Goal: Task Accomplishment & Management: Complete application form

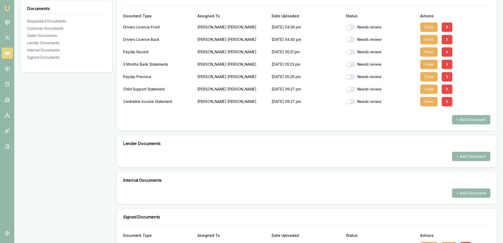
scroll to position [137, 0]
click at [430, 31] on button "View" at bounding box center [428, 26] width 17 height 9
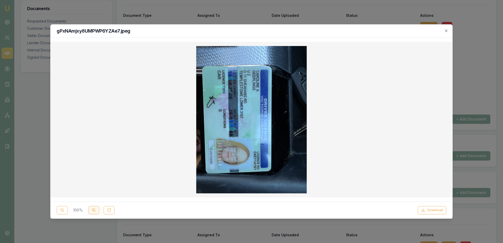
click at [96, 208] on icon at bounding box center [94, 210] width 4 height 4
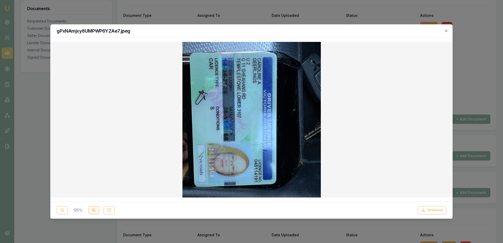
click at [96, 208] on icon at bounding box center [94, 210] width 4 height 4
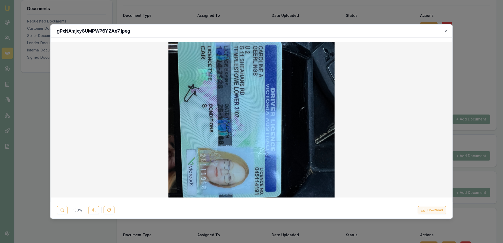
click at [429, 207] on button "Download" at bounding box center [432, 210] width 28 height 8
click at [445, 31] on icon "button" at bounding box center [446, 31] width 4 height 4
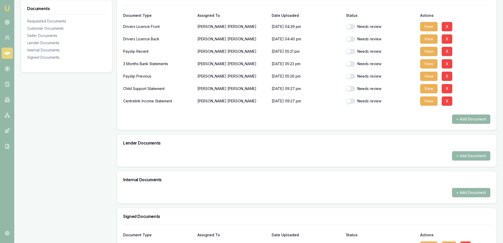
click at [351, 29] on button "button" at bounding box center [350, 26] width 9 height 5
click at [427, 44] on button "View" at bounding box center [428, 38] width 17 height 9
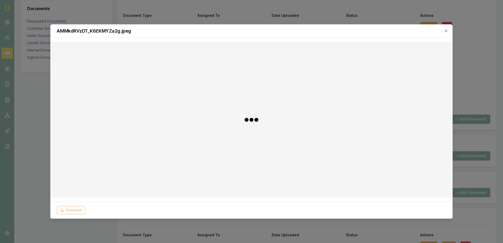
checkbox input "false"
checkbox input "true"
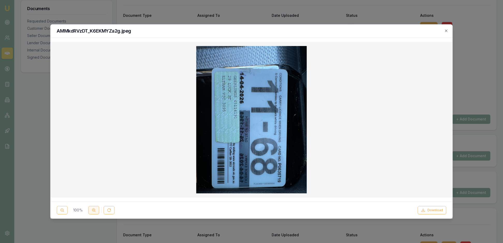
click at [96, 209] on icon at bounding box center [94, 210] width 4 height 4
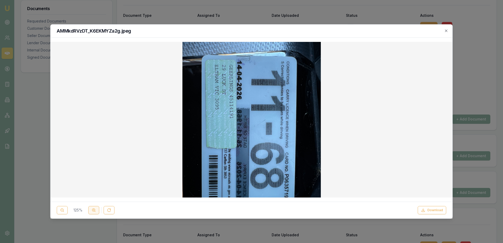
click at [96, 209] on icon at bounding box center [94, 210] width 4 height 4
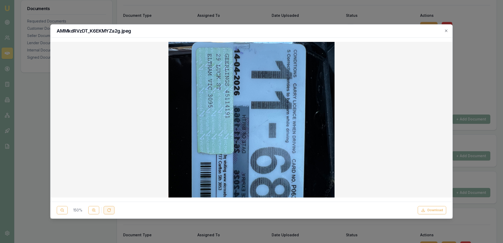
click at [113, 212] on button at bounding box center [108, 210] width 11 height 8
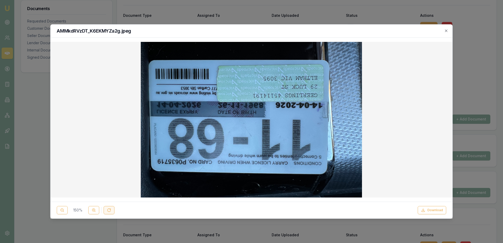
click at [113, 212] on button at bounding box center [108, 210] width 11 height 8
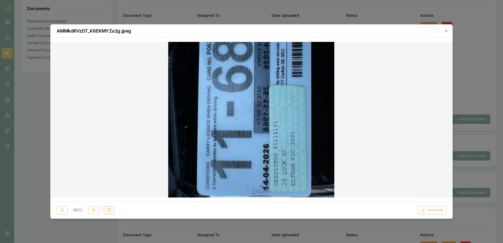
click at [113, 212] on button at bounding box center [108, 210] width 11 height 8
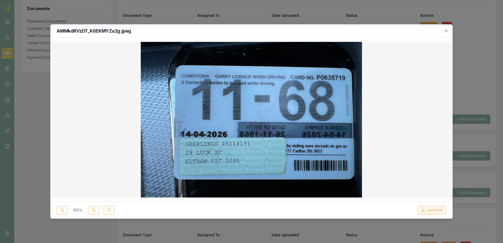
click at [431, 206] on button "Download" at bounding box center [432, 210] width 28 height 8
click at [445, 32] on icon "button" at bounding box center [446, 30] width 2 height 2
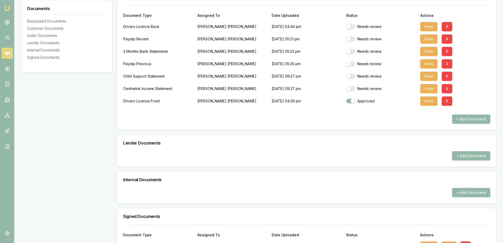
click at [355, 29] on button "button" at bounding box center [350, 26] width 9 height 5
checkbox input "false"
checkbox input "true"
click at [428, 31] on button "View" at bounding box center [428, 26] width 17 height 9
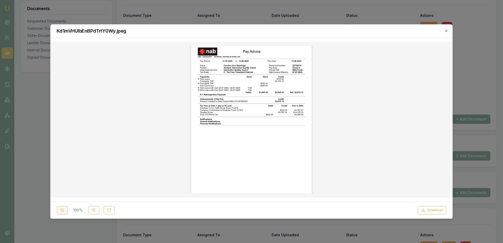
click at [64, 209] on icon at bounding box center [62, 210] width 4 height 4
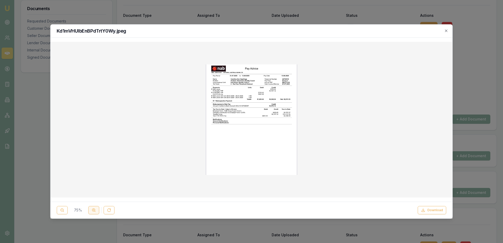
click at [96, 209] on icon at bounding box center [94, 210] width 4 height 4
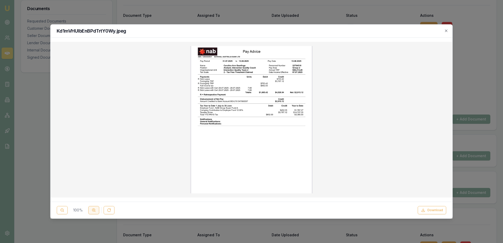
click at [96, 209] on icon at bounding box center [94, 210] width 4 height 4
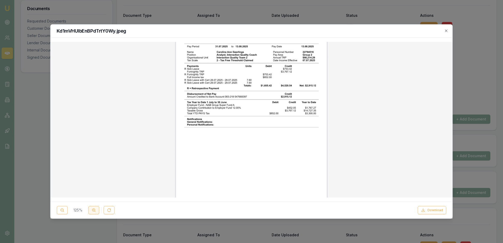
click at [96, 209] on icon at bounding box center [94, 210] width 4 height 4
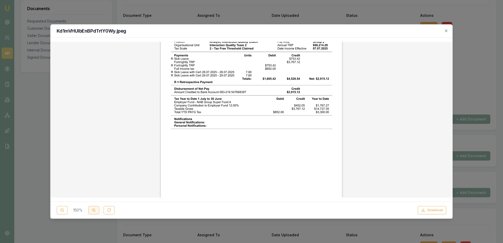
click at [96, 209] on icon at bounding box center [94, 210] width 4 height 4
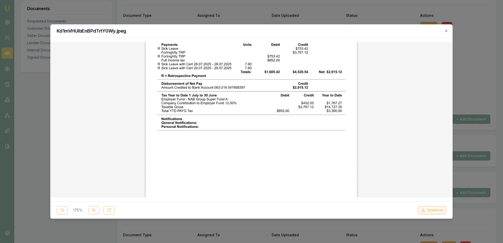
click at [431, 210] on button "Download" at bounding box center [432, 210] width 28 height 8
click at [445, 31] on icon "button" at bounding box center [446, 31] width 4 height 4
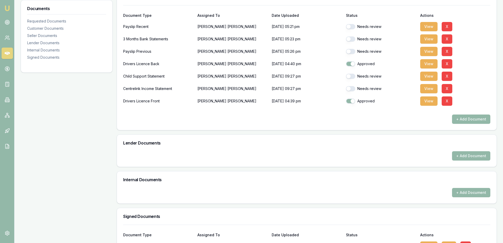
click at [352, 29] on button "button" at bounding box center [350, 26] width 9 height 5
checkbox input "false"
checkbox input "true"
click at [353, 29] on button "button" at bounding box center [350, 26] width 9 height 5
checkbox input "false"
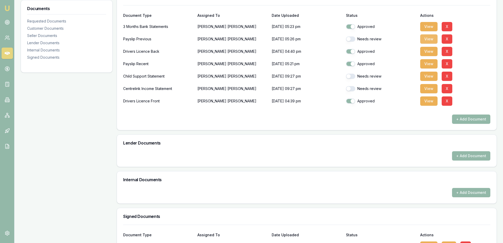
checkbox input "true"
checkbox input "false"
checkbox input "true"
click at [429, 31] on button "View" at bounding box center [428, 26] width 17 height 9
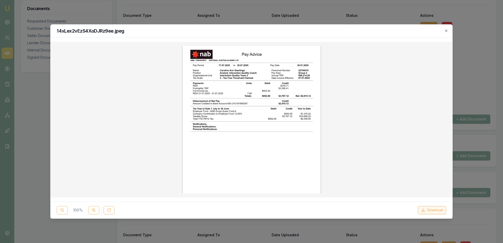
click at [424, 208] on button "Download" at bounding box center [432, 210] width 28 height 8
click at [447, 31] on icon "button" at bounding box center [446, 31] width 4 height 4
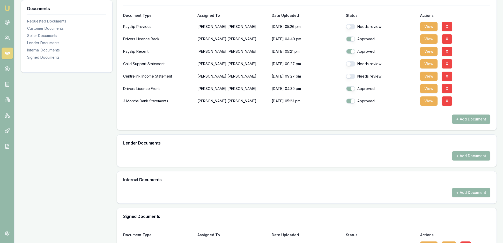
click at [355, 29] on button "button" at bounding box center [350, 26] width 9 height 5
checkbox input "true"
click at [431, 69] on button "View" at bounding box center [428, 63] width 17 height 9
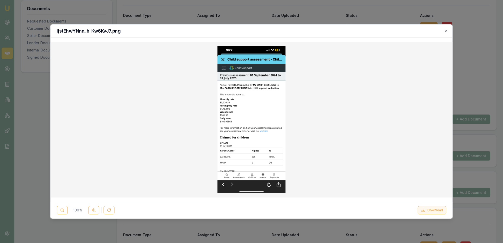
click at [430, 207] on button "Download" at bounding box center [432, 210] width 28 height 8
click at [426, 207] on button "Download" at bounding box center [432, 210] width 28 height 8
click at [445, 31] on icon "button" at bounding box center [446, 31] width 4 height 4
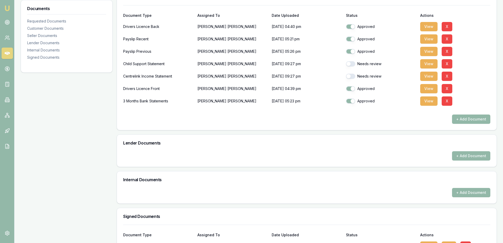
click at [348, 66] on button "button" at bounding box center [350, 63] width 9 height 5
click at [431, 81] on button "View" at bounding box center [428, 76] width 17 height 9
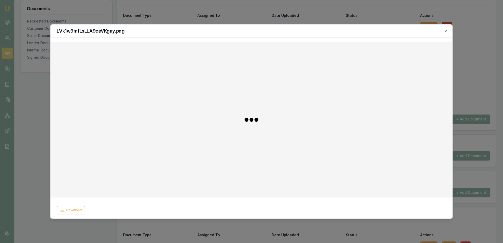
checkbox input "false"
checkbox input "true"
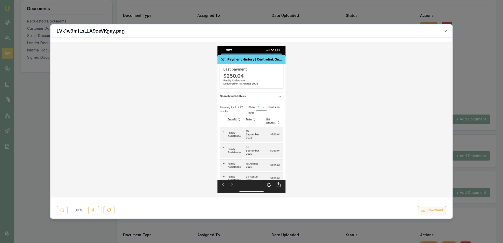
click at [428, 207] on button "Download" at bounding box center [432, 210] width 28 height 8
click at [446, 32] on icon "button" at bounding box center [446, 30] width 2 height 2
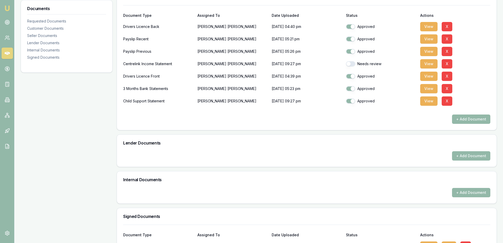
click at [353, 66] on button "button" at bounding box center [350, 63] width 9 height 5
checkbox input "true"
click at [346, 145] on h3 "Lender Documents" at bounding box center [306, 143] width 367 height 4
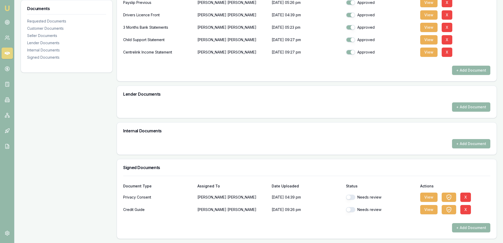
scroll to position [242, 0]
click at [428, 193] on button "View" at bounding box center [428, 197] width 17 height 9
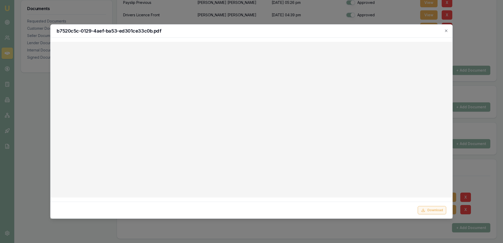
click at [430, 208] on button "Download" at bounding box center [432, 210] width 28 height 8
click at [445, 30] on icon "button" at bounding box center [446, 31] width 4 height 4
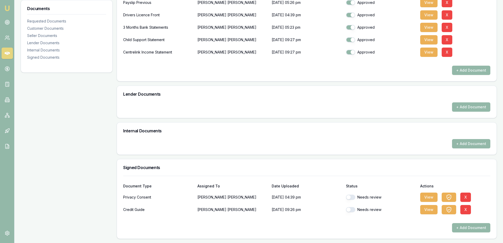
click at [353, 195] on button "button" at bounding box center [350, 197] width 9 height 5
checkbox input "true"
click at [429, 205] on button "View" at bounding box center [428, 209] width 17 height 9
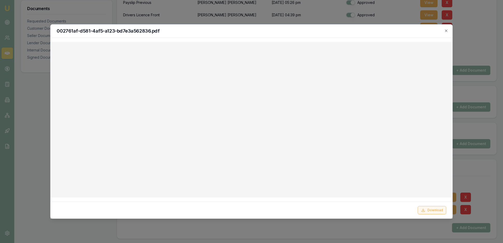
click at [427, 206] on button "Download" at bounding box center [432, 210] width 28 height 8
click at [446, 30] on icon "button" at bounding box center [446, 31] width 4 height 4
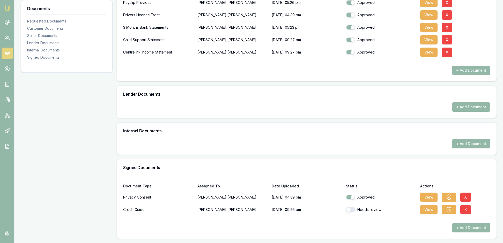
click at [350, 207] on button "button" at bounding box center [350, 209] width 9 height 5
checkbox input "true"
click at [388, 220] on div at bounding box center [306, 219] width 367 height 8
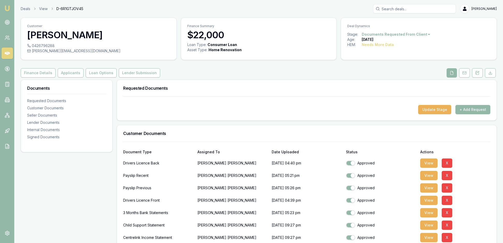
scroll to position [0, 0]
click at [84, 78] on button "Applicants" at bounding box center [71, 72] width 26 height 9
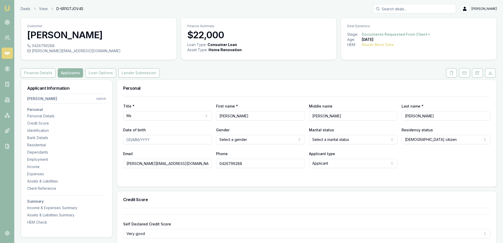
type input "1"
type input "[DATE]"
click at [297, 155] on html "Emu Broker Deals View D-6R1GTJOV45 [PERSON_NAME] Toggle Menu Customer [PERSON_N…" at bounding box center [251, 121] width 503 height 243
select select "[DEMOGRAPHIC_DATA]"
click at [390, 154] on html "Emu Broker Deals View D-6R1GTJOV45 [PERSON_NAME] Toggle Menu Customer [PERSON_N…" at bounding box center [251, 121] width 503 height 243
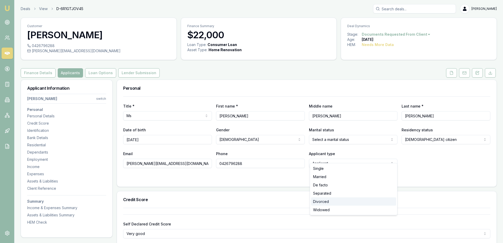
select select "DIVORCED"
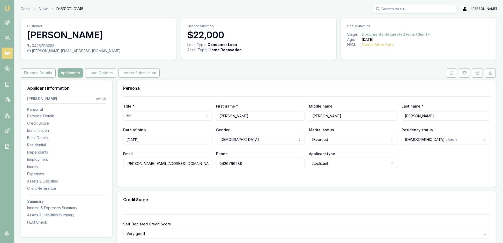
click at [428, 168] on div "Email [PERSON_NAME][EMAIL_ADDRESS][DOMAIN_NAME] Phone [PHONE_NUMBER] Applicant …" at bounding box center [306, 160] width 367 height 18
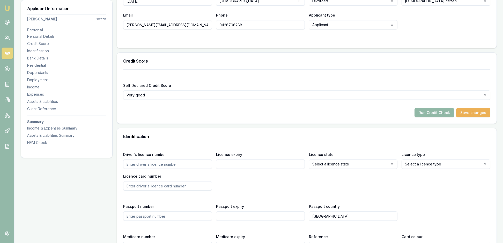
scroll to position [143, 0]
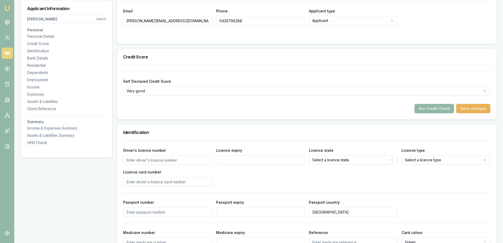
click at [423, 113] on button "Run Credit Check" at bounding box center [434, 108] width 40 height 9
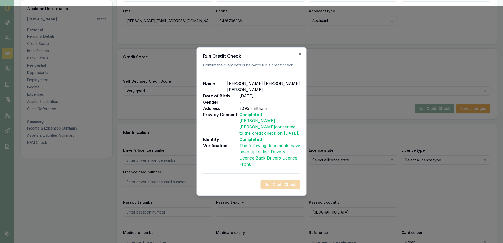
click at [279, 189] on div "Run Credit Check" at bounding box center [251, 184] width 97 height 9
click at [299, 52] on icon "button" at bounding box center [300, 54] width 4 height 4
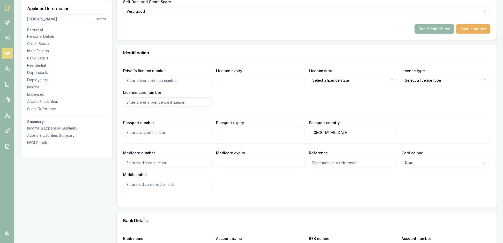
scroll to position [231, 0]
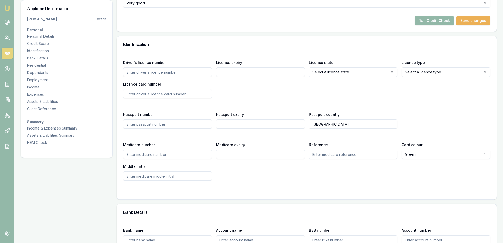
click at [151, 77] on input "Driver's licence number" at bounding box center [167, 72] width 89 height 9
type input "045114191"
click at [235, 77] on input "Licence expiry" at bounding box center [260, 72] width 89 height 9
type input "[DATE]"
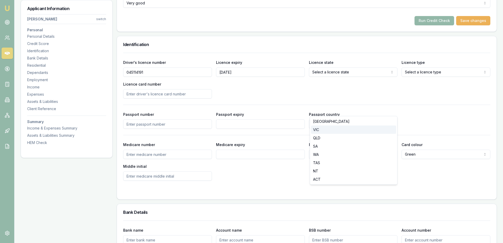
select select "VIC"
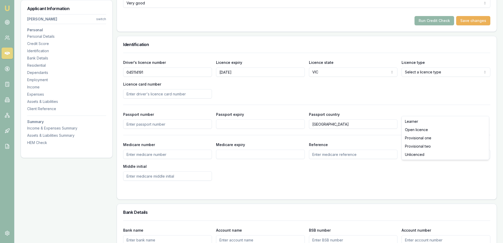
select select "OPEN_LICENCE"
click at [148, 99] on input "Licence card number" at bounding box center [167, 93] width 89 height 9
type input "P"
type input "0635719"
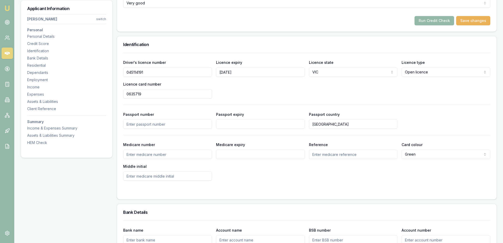
click at [267, 99] on div "Driver's licence number [DRIVERS_LICENSE_NUMBER] Licence expiry [DATE] Licence …" at bounding box center [306, 78] width 367 height 39
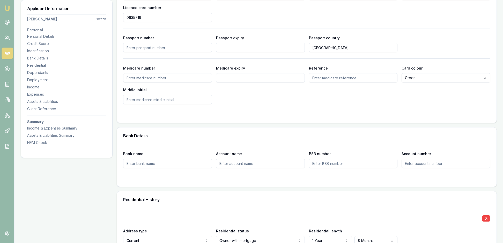
scroll to position [309, 0]
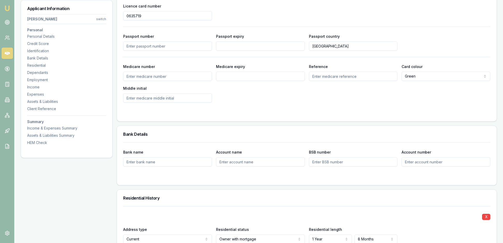
click at [150, 81] on input "Medicare number" at bounding box center [167, 76] width 89 height 9
type input "2"
type input "3269037379"
click at [239, 81] on input "Medicare expiry" at bounding box center [260, 76] width 89 height 9
type input "04/2026"
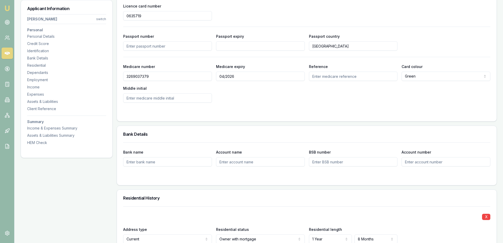
click at [333, 81] on input "Reference" at bounding box center [353, 76] width 89 height 9
type input "2"
click at [329, 103] on div "Medicare number [MEDICAL_ID] Medicare expiry 04/2026 Reference 2 Card colour Gr…" at bounding box center [306, 82] width 367 height 39
type input "A"
click at [285, 115] on form "Driver's licence number [DRIVERS_LICENSE_NUMBER] Licence expiry [DATE] Licence …" at bounding box center [306, 45] width 367 height 140
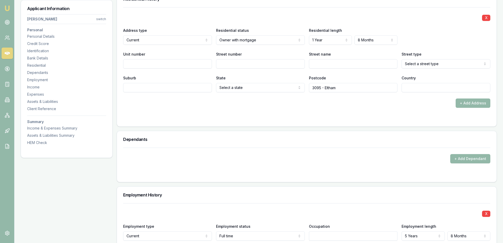
scroll to position [509, 0]
type input "NAB"
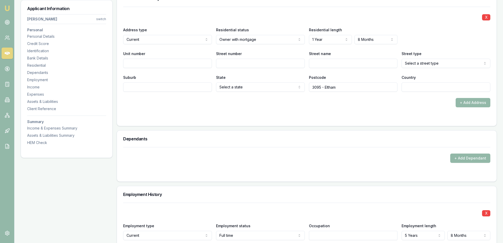
type input "547668397"
type input "083218"
drag, startPoint x: 249, startPoint y: 21, endPoint x: 218, endPoint y: 19, distance: 31.6
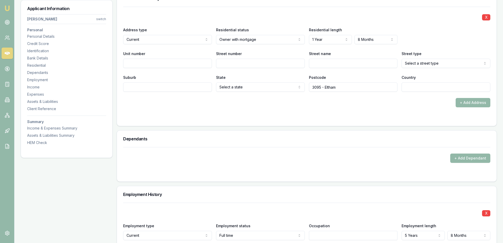
paste input "547668397"
type input "547668397"
drag, startPoint x: 259, startPoint y: 21, endPoint x: 212, endPoint y: 19, distance: 47.1
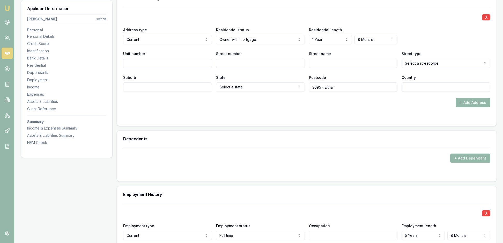
type input "[PERSON_NAME]"
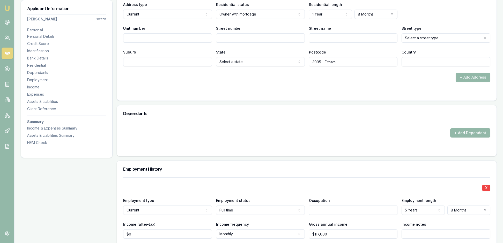
scroll to position [537, 0]
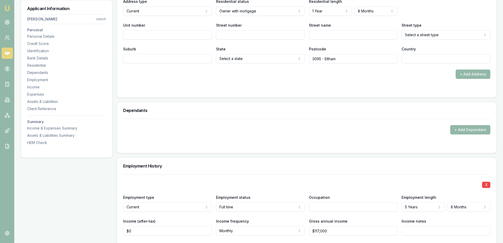
type input "29"
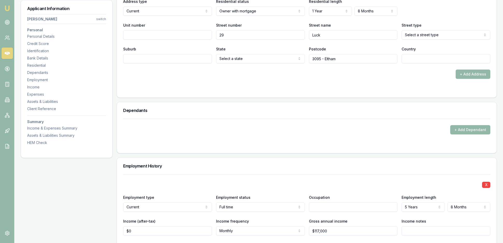
type input "Luck"
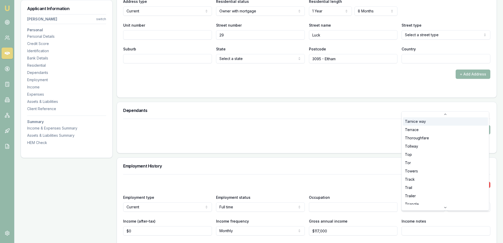
scroll to position [1555, 0]
select select "Street"
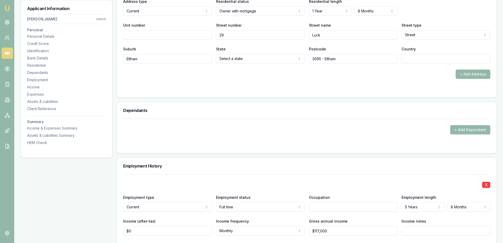
type input "Eltham"
select select "VIC"
type input "[GEOGRAPHIC_DATA]"
click at [432, 91] on form "X Address type Current Current Previous Residential status Owner with mortgage …" at bounding box center [306, 34] width 367 height 113
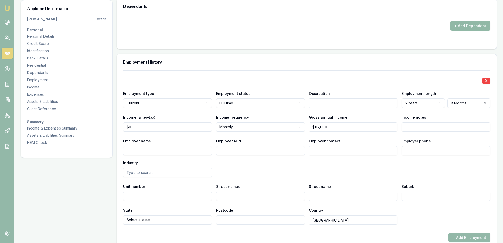
scroll to position [640, 0]
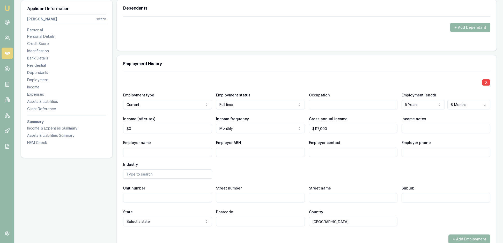
click at [456, 32] on button "+ Add Dependant" at bounding box center [470, 27] width 40 height 9
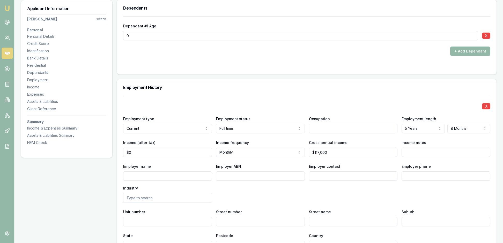
type input "0"
click at [130, 40] on input "0" at bounding box center [300, 35] width 355 height 9
click at [129, 40] on input "0" at bounding box center [300, 35] width 355 height 9
type input "17"
click at [439, 68] on form "Dependant #1 Age [DEMOGRAPHIC_DATA] X + Add Dependant" at bounding box center [306, 42] width 367 height 52
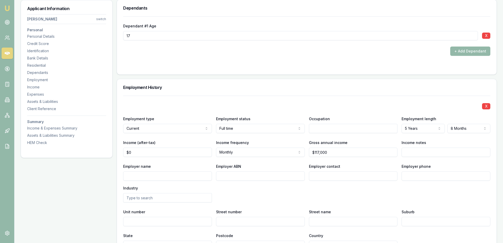
click at [445, 68] on div at bounding box center [306, 66] width 367 height 4
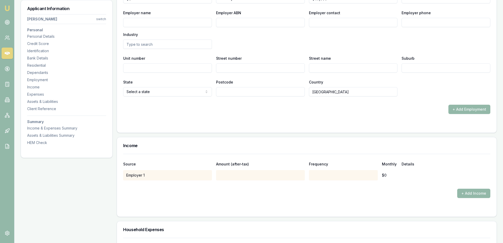
scroll to position [813, 0]
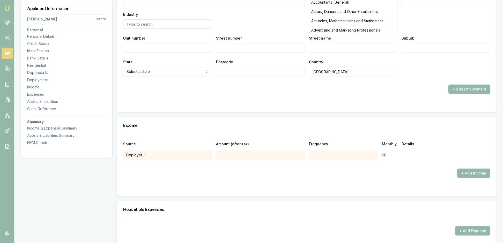
type input "[PERSON_NAME]"
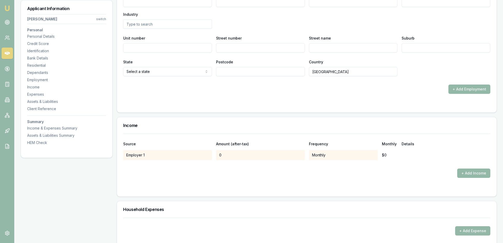
type input "Analyst"
type input "Analyst interaction Quality coach"
type input "NAB"
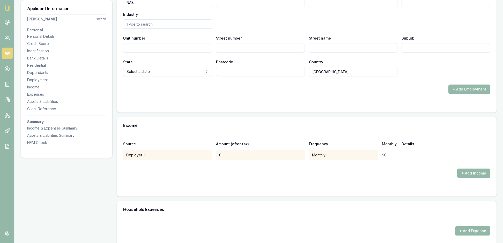
click at [233, 7] on input "Employer ABN" at bounding box center [260, 2] width 89 height 9
type input "12004044937"
click at [332, 7] on input "Employer contact" at bounding box center [353, 2] width 89 height 9
click at [142, 29] on input "text" at bounding box center [167, 23] width 89 height 9
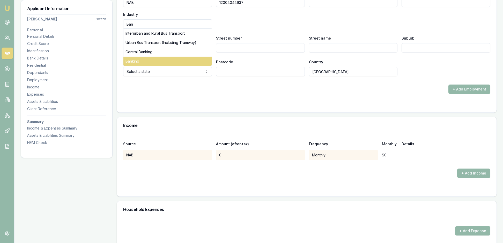
click at [149, 66] on div "Banking" at bounding box center [167, 61] width 88 height 9
type input "Banking"
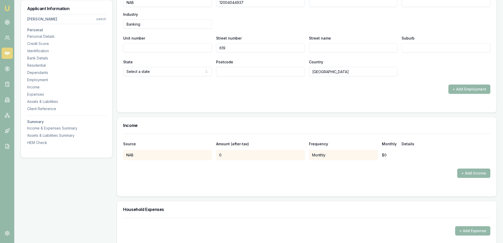
type input "619"
type input "[GEOGRAPHIC_DATA]"
type input "Doncaster"
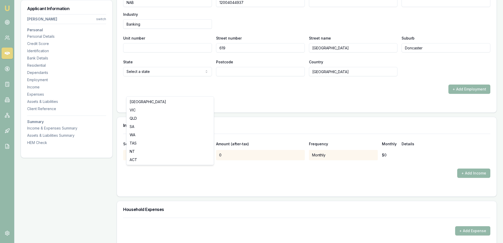
select select "VIC"
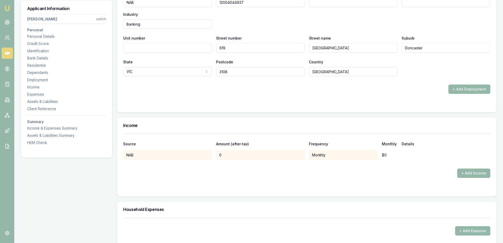
type input "3108"
click at [420, 106] on form "X Employment type Current Current Previous Employment status [DEMOGRAPHIC_DATA]…" at bounding box center [306, 14] width 367 height 184
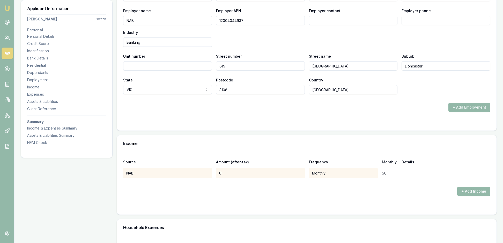
scroll to position [796, 0]
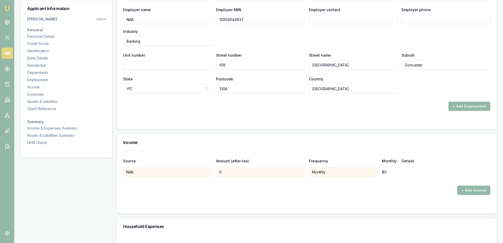
drag, startPoint x: 139, startPoint y: 93, endPoint x: 125, endPoint y: 90, distance: 14.8
click at [125, 91] on div "X Employment type Current Current Previous Employment status [DEMOGRAPHIC_DATA]…" at bounding box center [307, 34] width 380 height 191
drag, startPoint x: 453, startPoint y: 241, endPoint x: 136, endPoint y: 93, distance: 350.0
type input "76790"
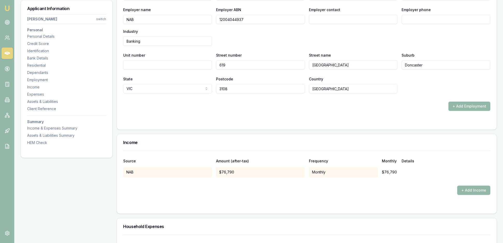
click at [159, 93] on div "X Employment type Current Current Previous Employment status [DEMOGRAPHIC_DATA]…" at bounding box center [306, 16] width 367 height 154
click at [412, 93] on div "State [GEOGRAPHIC_DATA] [GEOGRAPHIC_DATA] [GEOGRAPHIC_DATA] [GEOGRAPHIC_DATA] […" at bounding box center [306, 85] width 367 height 18
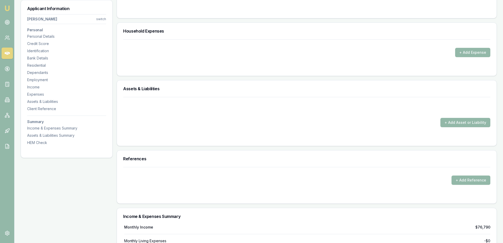
scroll to position [1009, 0]
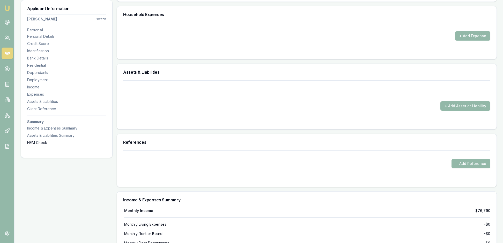
click at [46, 145] on div "HEM Check" at bounding box center [66, 142] width 79 height 5
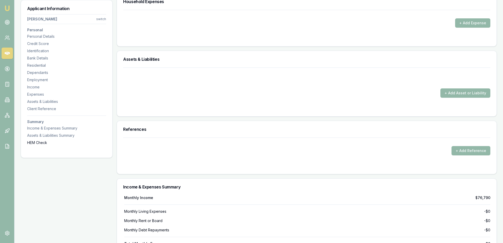
scroll to position [1027, 0]
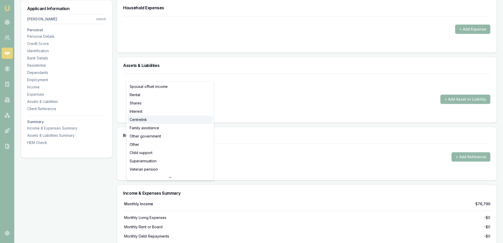
select select "CENTRELINK"
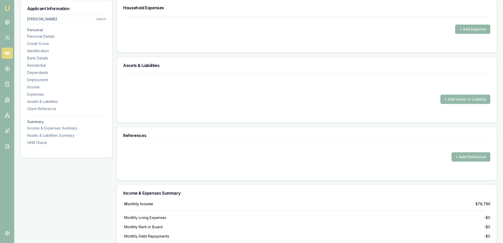
type input "0"
type input "$250"
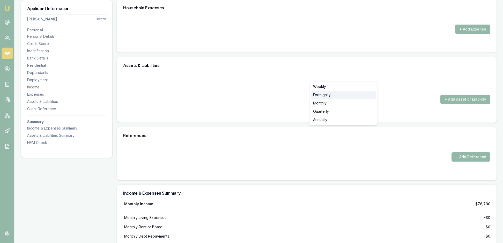
select select "FORTNIGHTLY"
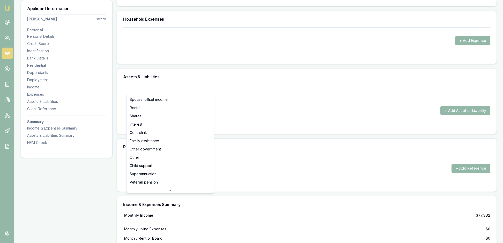
type input "$0"
select select "CHILD_SUPPORT"
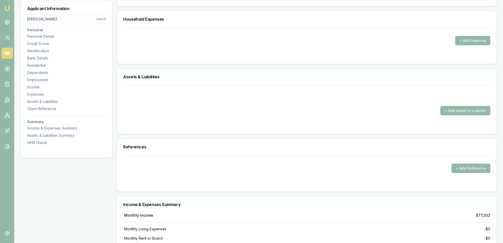
type input "0"
type input "$3,226"
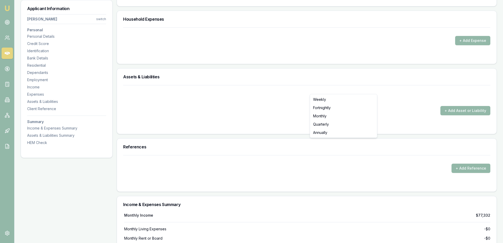
select select "MONTHLY"
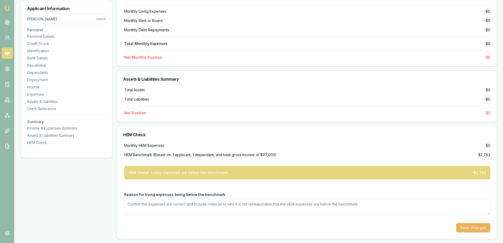
scroll to position [1332, 0]
click at [76, 138] on div "Assets & Liabilities Summary" at bounding box center [66, 135] width 79 height 5
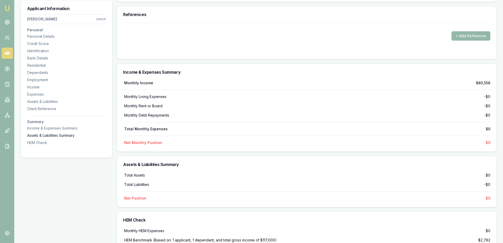
scroll to position [1165, 0]
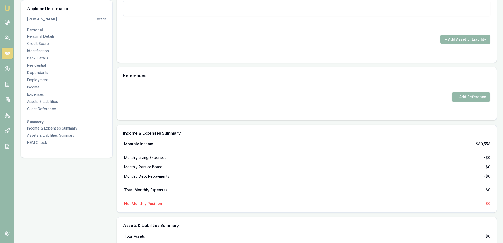
type input "$0"
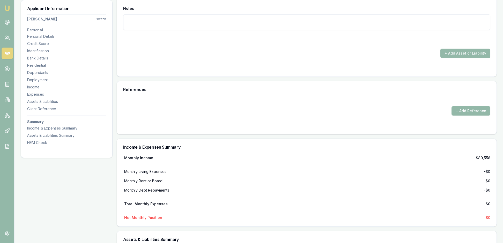
type input "0"
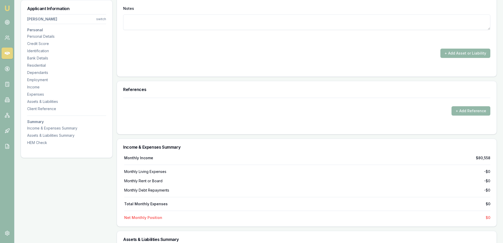
type input "$800,000"
click at [405, 42] on div "X Asset / Liability Asset Asset Liability Item Home Home Car Boat Bike Caravan …" at bounding box center [306, 1] width 367 height 81
click at [448, 58] on button "+ Add Asset or Liability" at bounding box center [465, 53] width 50 height 9
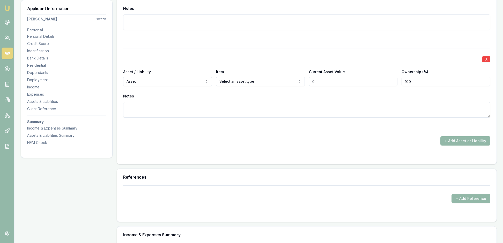
type input "$0"
click at [191, 130] on div "X Asset / Liability Asset Asset Liability Item Select an asset type Home Car Bo…" at bounding box center [306, 89] width 367 height 81
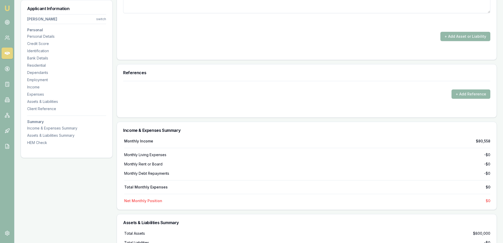
scroll to position [1284, 0]
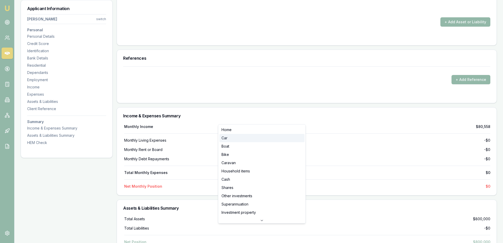
select select "CAR"
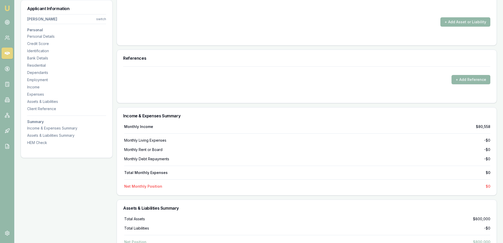
type input "0"
type input "$45,000"
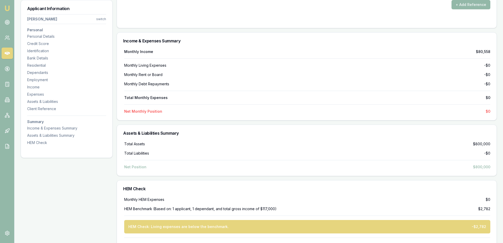
scroll to position [1359, 0]
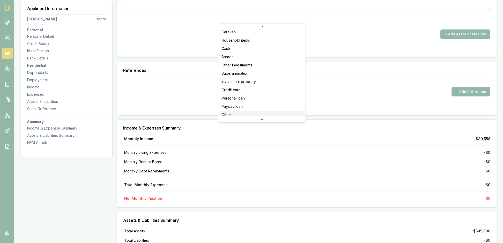
scroll to position [36, 0]
select select "OTHER"
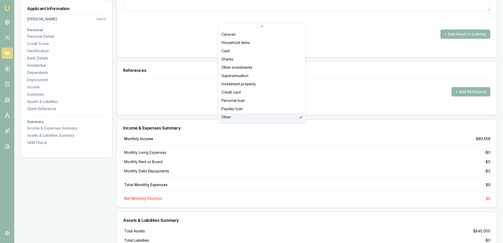
scroll to position [36, 0]
select select "CASH"
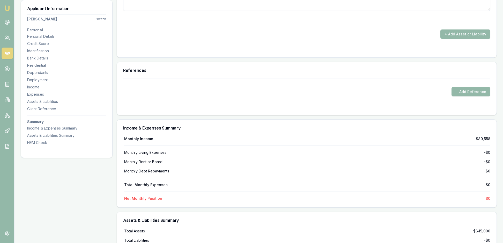
type input "0"
type input "1900"
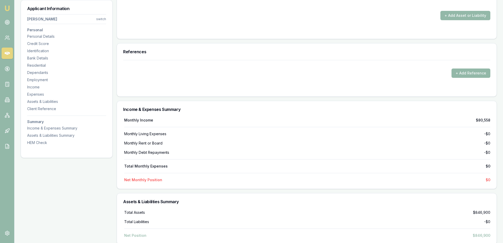
scroll to position [1400, 0]
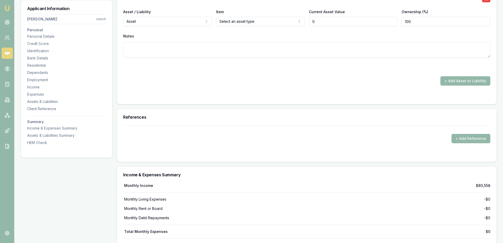
type input "$0"
click at [275, 70] on div "X Asset / Liability Asset Asset Liability Item Select an asset type Home Car Bo…" at bounding box center [306, 29] width 367 height 81
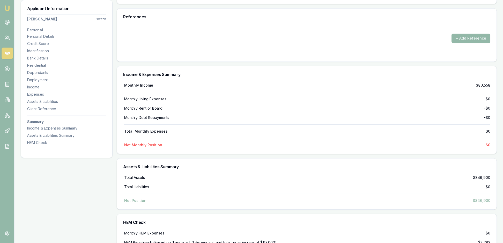
scroll to position [1502, 0]
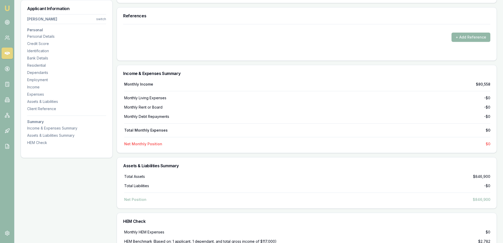
select select "LIABILITY"
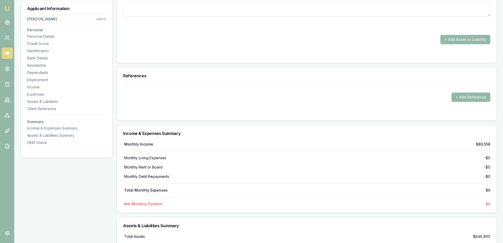
type input "0"
type input "$800,000"
type input "NAB"
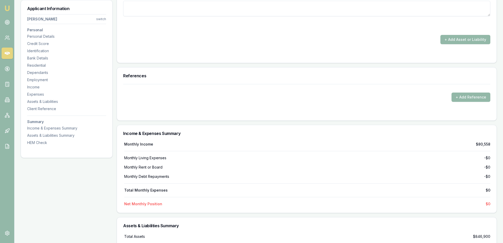
type input "0"
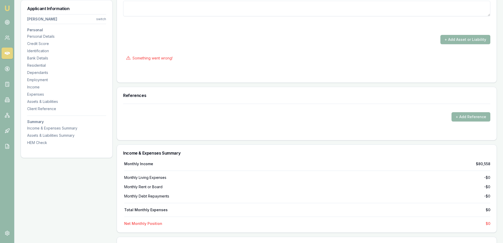
type input "$490,000"
type input "0"
type input "$3,058"
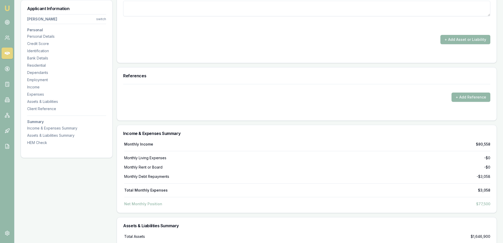
drag, startPoint x: 413, startPoint y: 166, endPoint x: 404, endPoint y: 166, distance: 9.3
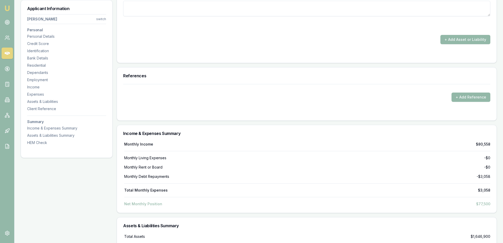
type input "360"
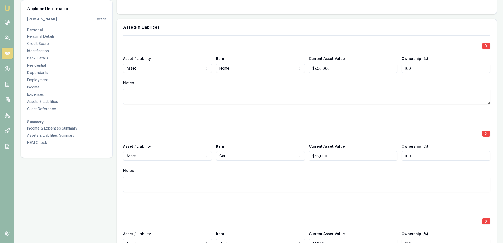
scroll to position [1091, 0]
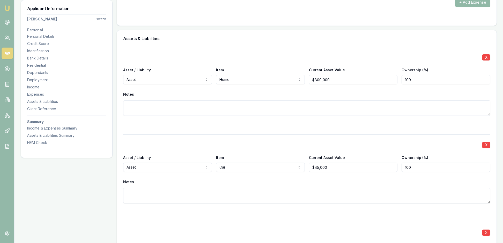
click at [469, 7] on button "+ Add Expense" at bounding box center [472, 2] width 35 height 9
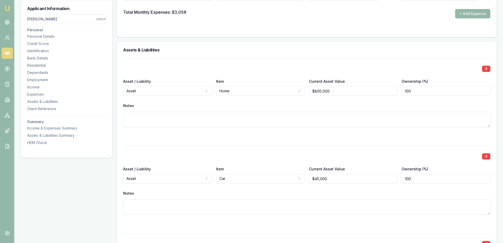
type input "$0"
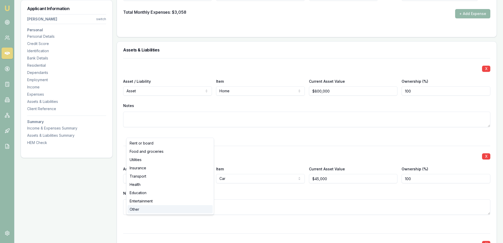
select select "OTHER"
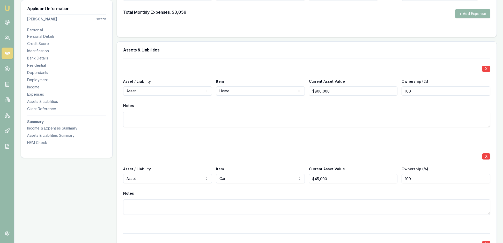
type input "0"
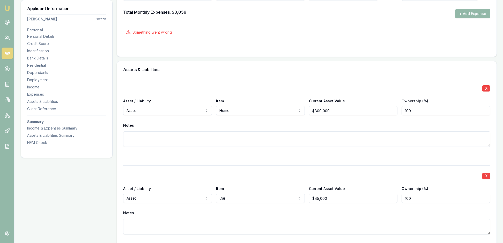
drag, startPoint x: 227, startPoint y: 131, endPoint x: 219, endPoint y: 131, distance: 8.3
type input "$1,200"
click at [307, 50] on form "Item Amount Frequency Monthly Details Home $3,058 Monthly $3,058 Other Rent or …" at bounding box center [306, 7] width 367 height 88
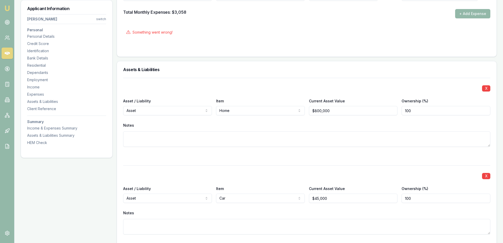
click at [416, 38] on div "Something went wrong!" at bounding box center [306, 32] width 367 height 11
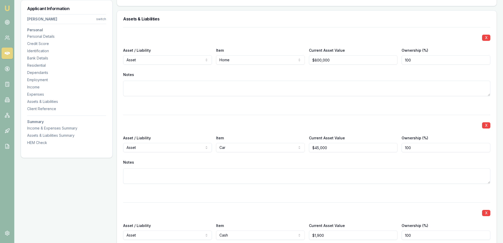
scroll to position [1150, 0]
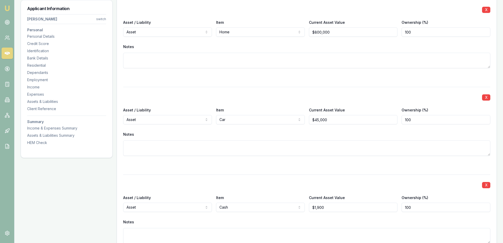
type input "Living"
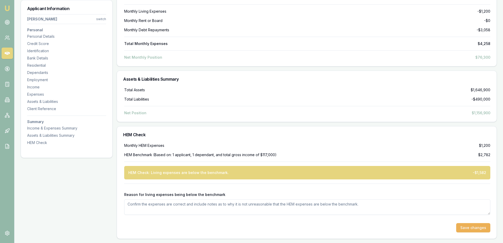
scroll to position [1897, 0]
click at [475, 223] on button "Save changes" at bounding box center [473, 227] width 34 height 9
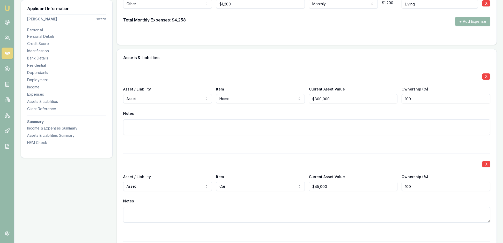
scroll to position [1082, 0]
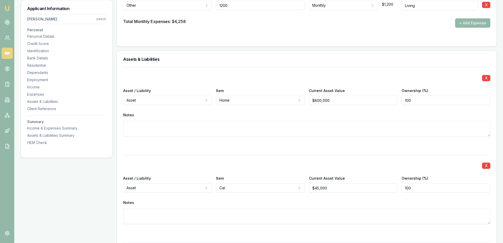
drag, startPoint x: 238, startPoint y: 140, endPoint x: 221, endPoint y: 140, distance: 16.6
click at [221, 10] on input "1200" at bounding box center [260, 5] width 89 height 9
type input "$2,000"
click at [341, 40] on form "Item Amount Frequency Monthly Details Home $3,058 Monthly $3,058 Other Rent or …" at bounding box center [306, 6] width 367 height 68
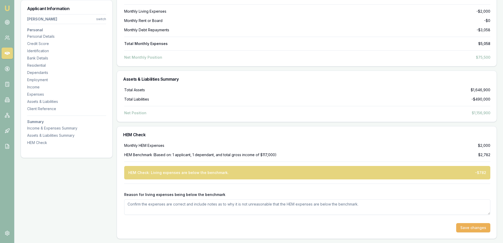
scroll to position [1897, 0]
click at [471, 225] on button "Save changes" at bounding box center [473, 227] width 34 height 9
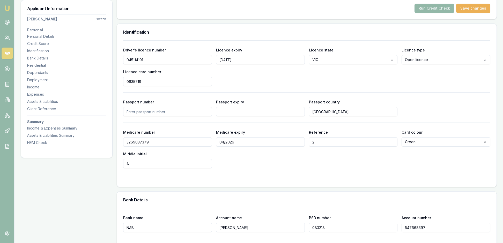
scroll to position [243, 0]
click at [424, 13] on button "Run Credit Check" at bounding box center [434, 8] width 40 height 9
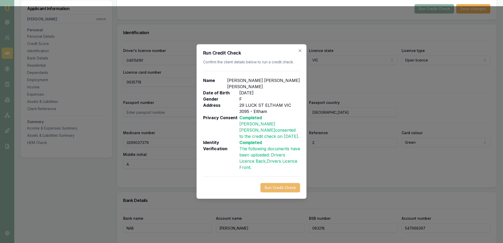
click at [275, 192] on button "Run Credit Check" at bounding box center [281, 187] width 40 height 9
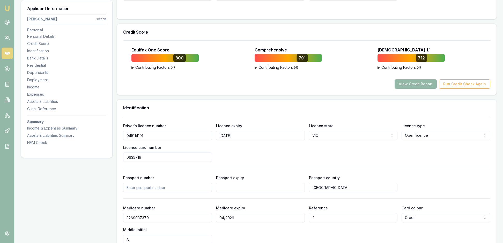
scroll to position [154, 0]
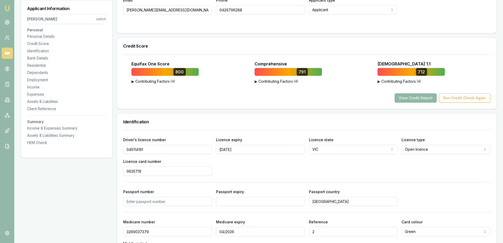
click at [396, 103] on button "View Credit Report" at bounding box center [416, 97] width 42 height 9
click at [395, 103] on button "View Credit Report" at bounding box center [416, 97] width 42 height 9
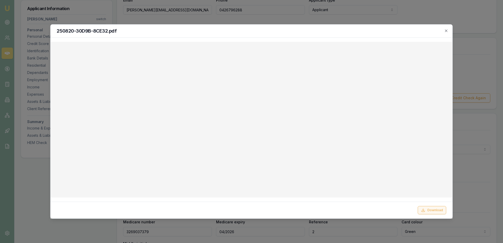
click at [429, 209] on button "Download" at bounding box center [432, 210] width 28 height 8
click at [445, 31] on icon "button" at bounding box center [446, 31] width 4 height 4
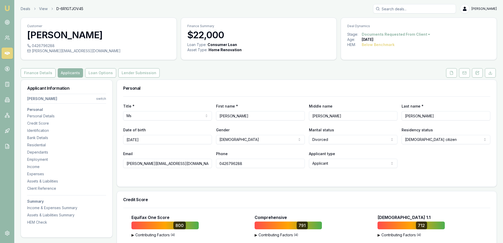
scroll to position [0, 0]
click at [116, 78] on button "Loan Options" at bounding box center [100, 72] width 31 height 9
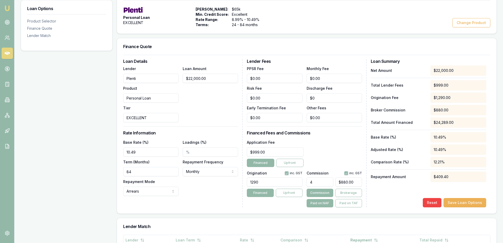
scroll to position [108, 0]
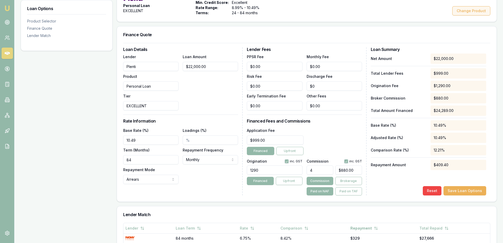
click at [466, 16] on button "Change Product" at bounding box center [471, 10] width 38 height 9
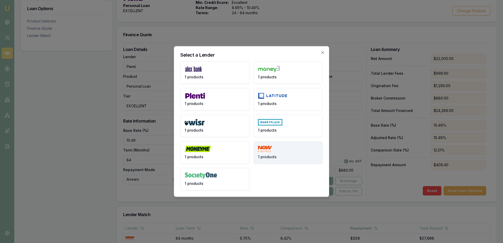
click at [287, 157] on button "1 products" at bounding box center [288, 153] width 69 height 23
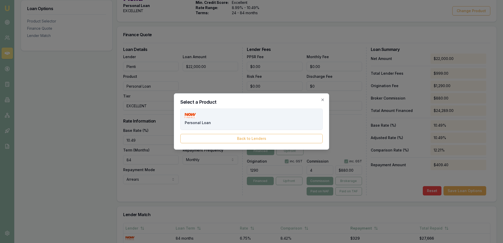
click at [247, 121] on button "Personal Loan" at bounding box center [251, 119] width 142 height 21
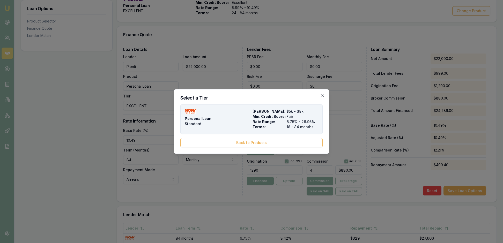
click at [231, 117] on div "Personal Loan Standard" at bounding box center [218, 119] width 66 height 21
type input "NOW Finance"
type input "Standard"
type input "6.75"
type input "18"
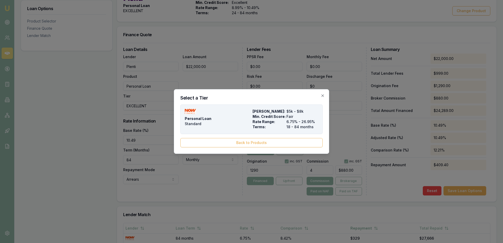
type input "$0.00"
type input "1990"
type input "$0.00"
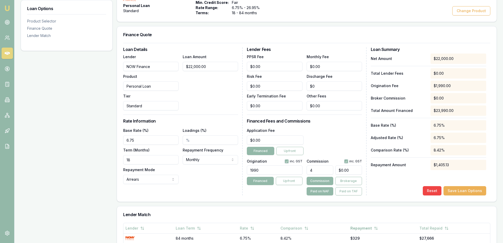
click at [66, 134] on div "Loan Options Product Selector Finance Quote Lender Match" at bounding box center [67, 162] width 92 height 381
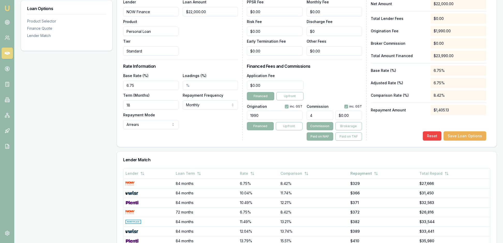
scroll to position [161, 0]
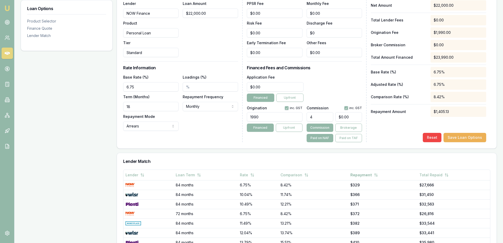
drag, startPoint x: 144, startPoint y: 136, endPoint x: 124, endPoint y: 135, distance: 20.2
click at [124, 135] on div "Loan Details Lender NOW Finance Product Personal Loan Tier Standard Loan Amount…" at bounding box center [307, 69] width 380 height 159
drag, startPoint x: 141, startPoint y: 139, endPoint x: 132, endPoint y: 139, distance: 9.3
click at [132, 111] on input "18" at bounding box center [150, 106] width 55 height 9
type input "84"
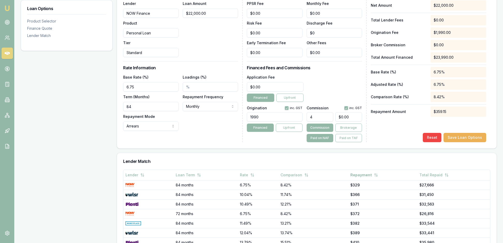
click at [214, 142] on div "Loan Details Lender NOW Finance Product Personal Loan Tier Standard Loan Amount…" at bounding box center [183, 68] width 120 height 148
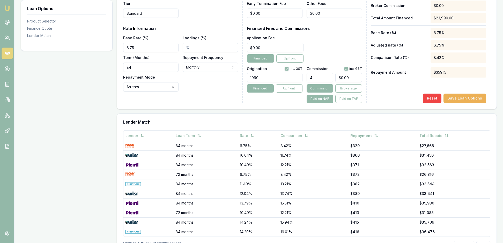
scroll to position [207, 0]
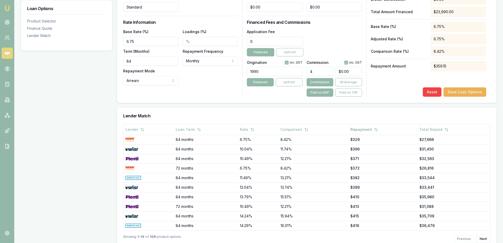
drag, startPoint x: 269, startPoint y: 72, endPoint x: 250, endPoint y: 71, distance: 19.2
click at [249, 46] on input "0" at bounding box center [275, 41] width 56 height 9
type input "$1,290.00"
click at [345, 56] on div "Application Fee $1,290.00 Financed Upfront" at bounding box center [304, 42] width 115 height 28
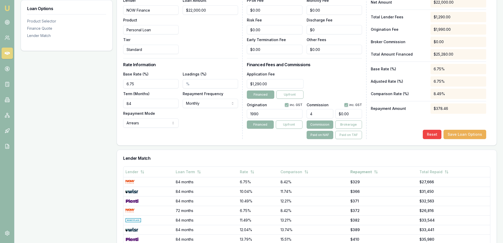
scroll to position [157, 0]
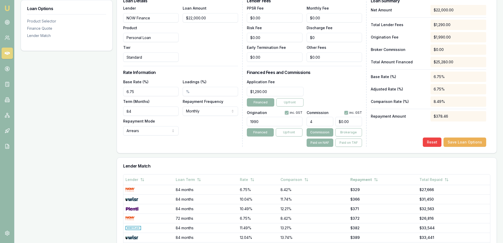
click at [334, 107] on div "Application Fee $1,290.00 Financed Upfront" at bounding box center [304, 93] width 115 height 28
click at [453, 147] on button "Save Loan Options" at bounding box center [464, 142] width 43 height 9
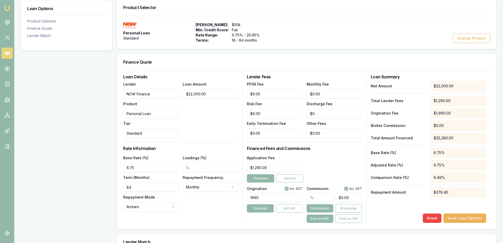
scroll to position [0, 0]
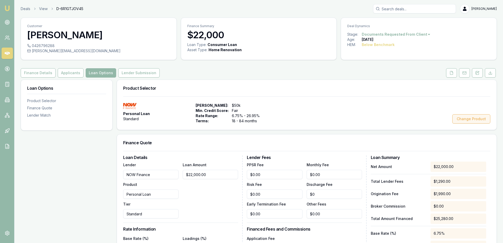
click at [469, 124] on button "Change Product" at bounding box center [471, 118] width 38 height 9
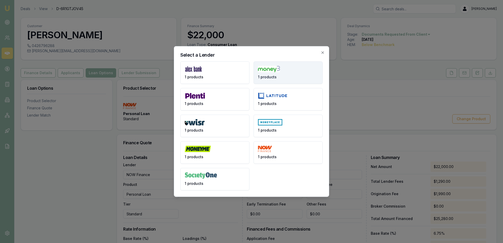
click at [306, 62] on button "1 products" at bounding box center [288, 73] width 69 height 23
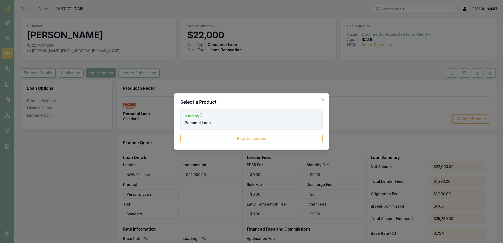
click at [253, 114] on button "Personal Loan" at bounding box center [251, 119] width 142 height 21
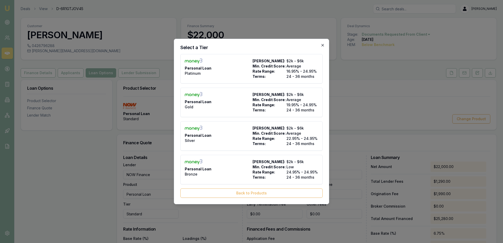
click at [322, 43] on icon "button" at bounding box center [323, 45] width 4 height 4
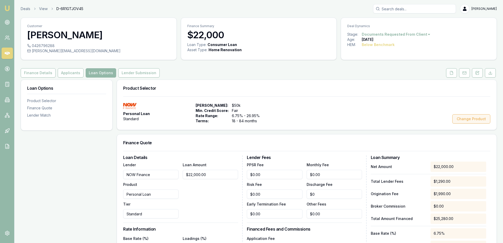
click at [471, 124] on button "Change Product" at bounding box center [471, 118] width 38 height 9
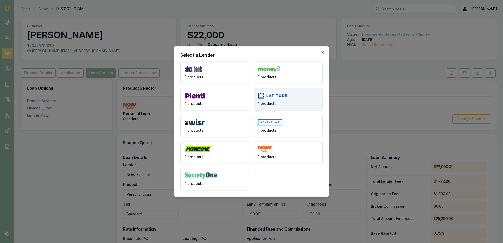
click at [309, 100] on button "1 products" at bounding box center [288, 99] width 69 height 23
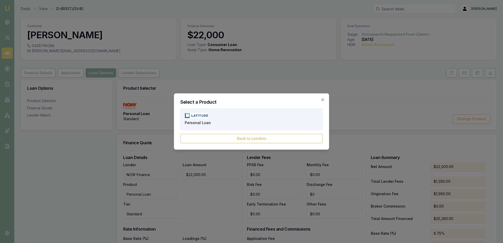
click at [273, 124] on button "Personal Loan" at bounding box center [251, 119] width 142 height 21
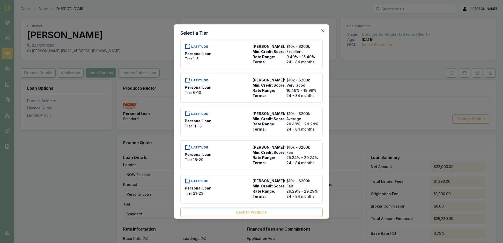
click at [322, 32] on icon "button" at bounding box center [322, 30] width 2 height 2
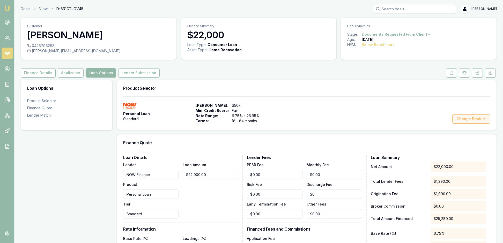
click at [471, 124] on button "Change Product" at bounding box center [471, 118] width 38 height 9
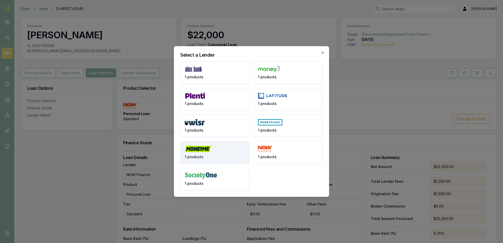
click at [230, 146] on button "1 products" at bounding box center [214, 153] width 69 height 23
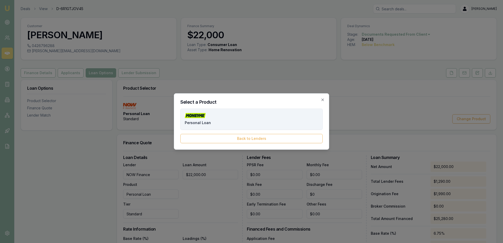
click at [245, 117] on button "Personal Loan" at bounding box center [251, 119] width 142 height 21
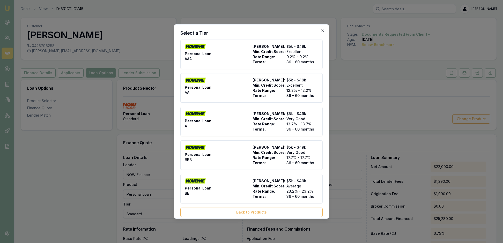
click at [321, 31] on icon "button" at bounding box center [323, 31] width 4 height 4
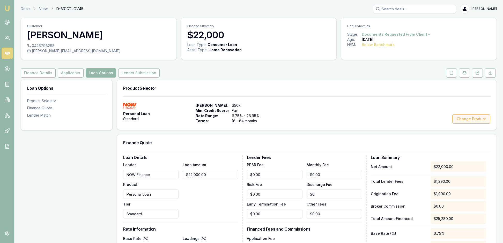
click at [459, 124] on button "Change Product" at bounding box center [471, 118] width 38 height 9
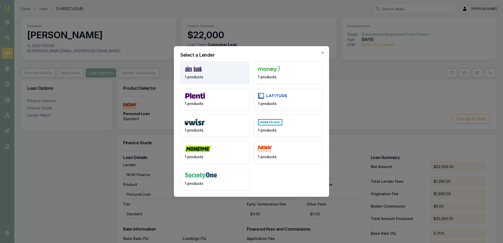
click at [217, 65] on button "1 products" at bounding box center [214, 73] width 69 height 23
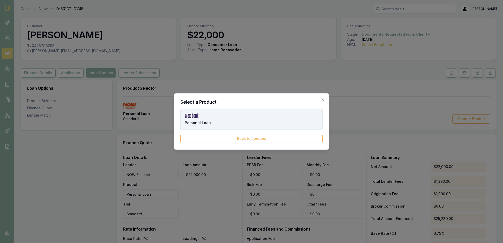
click at [255, 117] on button "Personal Loan" at bounding box center [251, 119] width 142 height 21
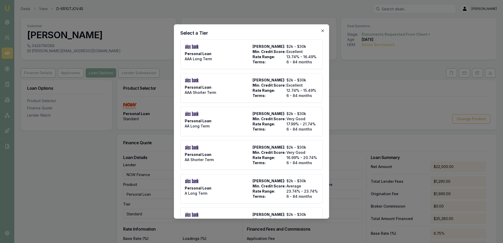
click at [321, 30] on icon "button" at bounding box center [323, 31] width 4 height 4
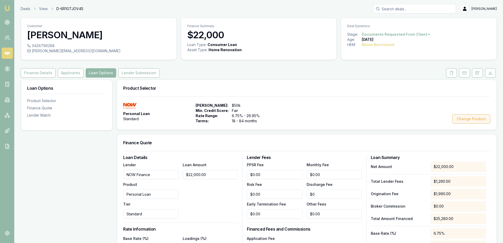
click at [468, 124] on button "Change Product" at bounding box center [471, 118] width 38 height 9
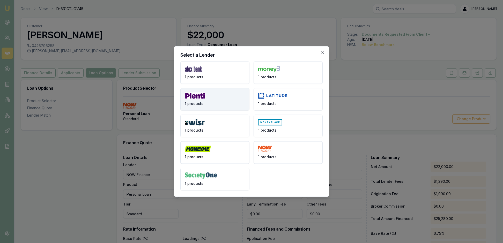
click at [219, 97] on button "1 products" at bounding box center [214, 99] width 69 height 23
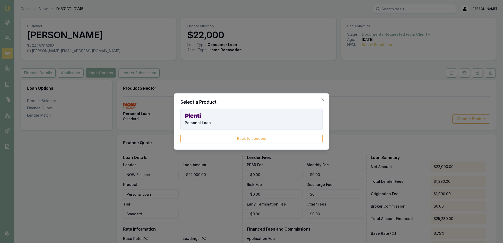
click at [235, 116] on button "Personal Loan" at bounding box center [251, 119] width 142 height 21
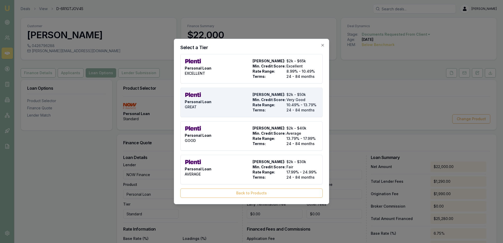
click at [236, 100] on div "Personal Loan GREAT" at bounding box center [218, 102] width 66 height 21
type input "Plenti"
type input "GREAT"
type input "10.49"
type input "24"
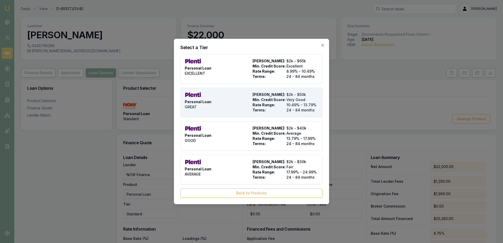
type input "$999.00"
type input "1500"
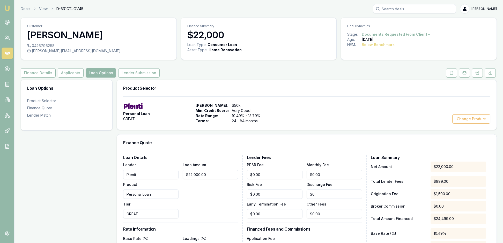
click at [353, 124] on div "Personal Loan GREAT Max Loan Amount: $50k Min. Credit Score: Very Good Rate Ran…" at bounding box center [306, 113] width 367 height 21
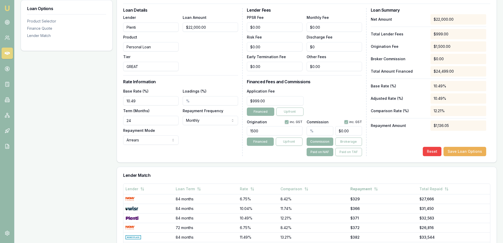
scroll to position [149, 0]
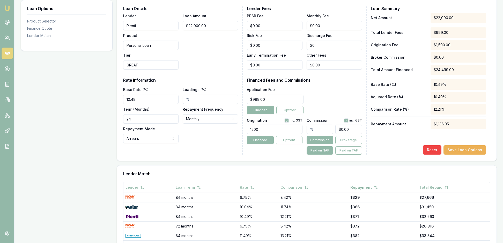
drag, startPoint x: 141, startPoint y: 151, endPoint x: 123, endPoint y: 151, distance: 18.1
click at [123, 151] on div "Loan Details Lender Plenti Product Personal Loan Tier GREAT Loan Amount $22,000…" at bounding box center [307, 81] width 380 height 159
type input "84"
click at [213, 155] on div "Loan Details Lender Plenti Product Personal Loan Tier GREAT Loan Amount $22,000…" at bounding box center [183, 80] width 120 height 148
click at [382, 155] on div "Net Amount $22,000.00 Total Lender Fees $999.00 Origination Fee $1,500.00 Broke…" at bounding box center [428, 84] width 115 height 142
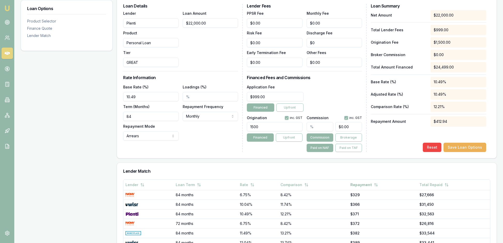
scroll to position [147, 0]
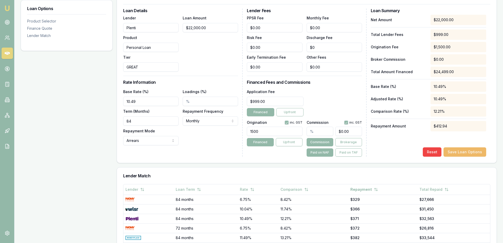
click at [462, 157] on button "Save Loan Options" at bounding box center [464, 151] width 43 height 9
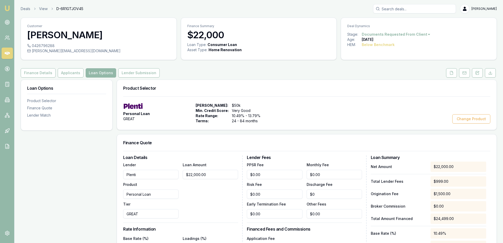
scroll to position [0, 0]
click at [44, 103] on div "Product Selector" at bounding box center [66, 100] width 79 height 5
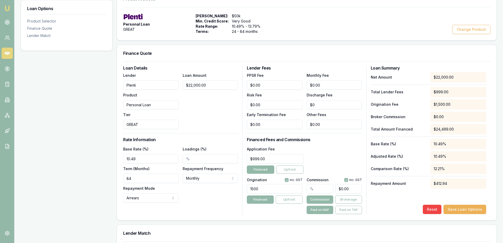
click at [42, 113] on div "Loan Options Product Selector Finance Quote Lender Match" at bounding box center [67, 180] width 92 height 381
click at [47, 38] on div "Lender Match" at bounding box center [66, 35] width 79 height 5
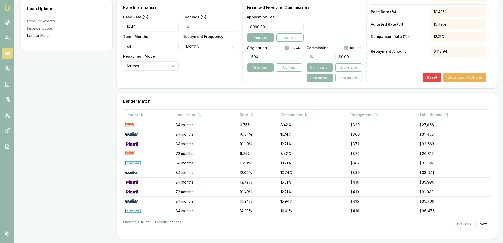
scroll to position [285, 0]
click at [79, 127] on div "Loan Options Product Selector Finance Quote Lender Match" at bounding box center [67, 48] width 92 height 381
click at [480, 221] on button "Next" at bounding box center [483, 224] width 14 height 8
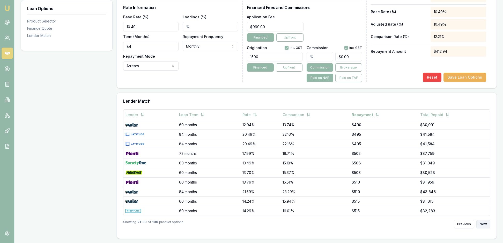
click at [480, 221] on button "Next" at bounding box center [483, 224] width 14 height 8
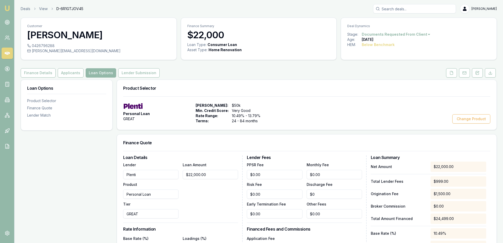
scroll to position [0, 0]
click at [477, 73] on icon at bounding box center [478, 72] width 2 height 2
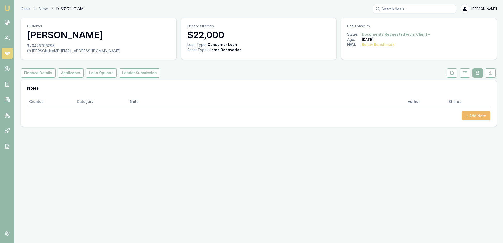
click at [480, 121] on button "+ Add Note" at bounding box center [476, 115] width 29 height 9
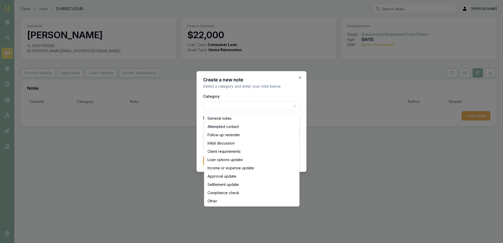
click at [288, 107] on body "Emu Broker Deals View D-6R1GTJOV45 [PERSON_NAME] Toggle Menu Customer [PERSON_N…" at bounding box center [251, 121] width 503 height 243
select select "INITIAL_DISCUSSION"
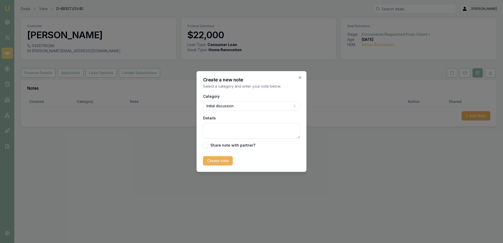
click at [227, 135] on textarea "Details" at bounding box center [251, 131] width 97 height 16
type textarea "Spoke to client about her loan requirements and how much she is wanting"
click at [219, 166] on button "Create note" at bounding box center [218, 160] width 30 height 9
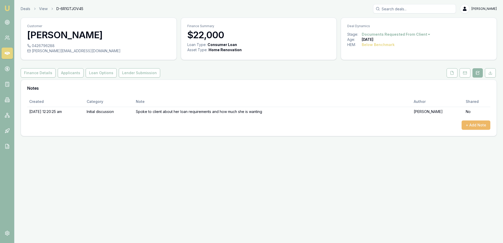
click at [467, 130] on button "+ Add Note" at bounding box center [476, 125] width 29 height 9
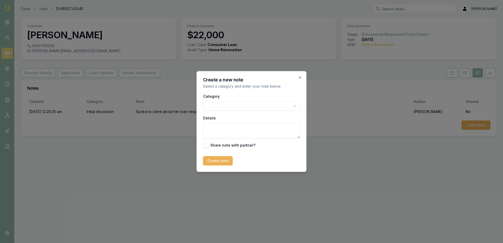
click at [292, 105] on body "Emu Broker Deals View D-6R1GTJOV45 [PERSON_NAME] Toggle Menu Customer [PERSON_N…" at bounding box center [251, 121] width 503 height 243
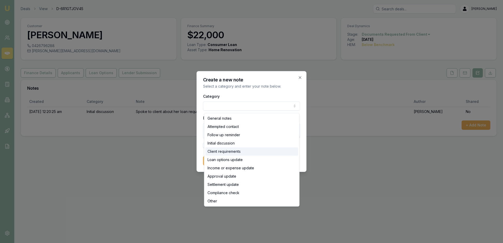
select select "CLIENT_REQUIREMENTS"
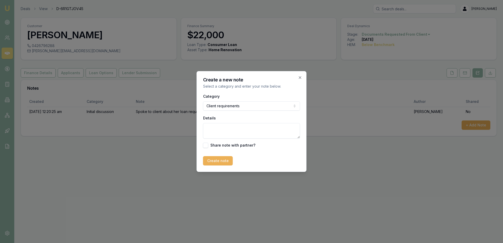
click at [209, 134] on textarea "Details" at bounding box center [251, 131] width 97 height 16
type textarea "The client is wanting a loan to pay out a credit card and to do home renovations"
click at [224, 166] on button "Create note" at bounding box center [218, 160] width 30 height 9
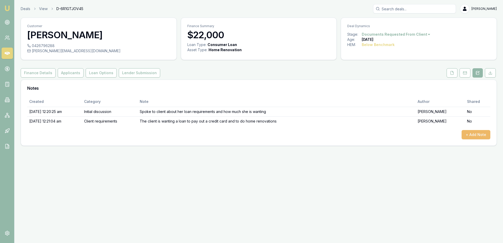
click at [472, 139] on button "+ Add Note" at bounding box center [476, 134] width 29 height 9
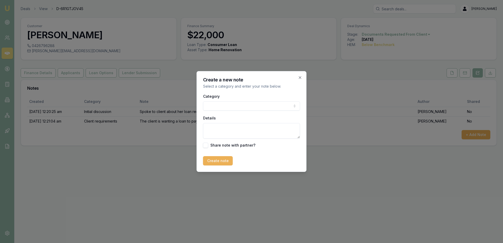
click at [291, 106] on body "Emu Broker Deals View D-6R1GTJOV45 [PERSON_NAME] Toggle Menu Customer [PERSON_N…" at bounding box center [251, 121] width 503 height 243
click at [213, 131] on textarea "Details" at bounding box center [251, 131] width 97 height 16
type textarea "Client is loo"
click at [299, 76] on icon "button" at bounding box center [300, 78] width 4 height 4
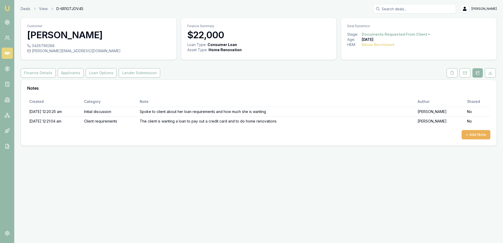
click at [299, 78] on div "Finance Details Applicants Loan Options Lender Submission" at bounding box center [259, 72] width 476 height 9
